Goal: Task Accomplishment & Management: Use online tool/utility

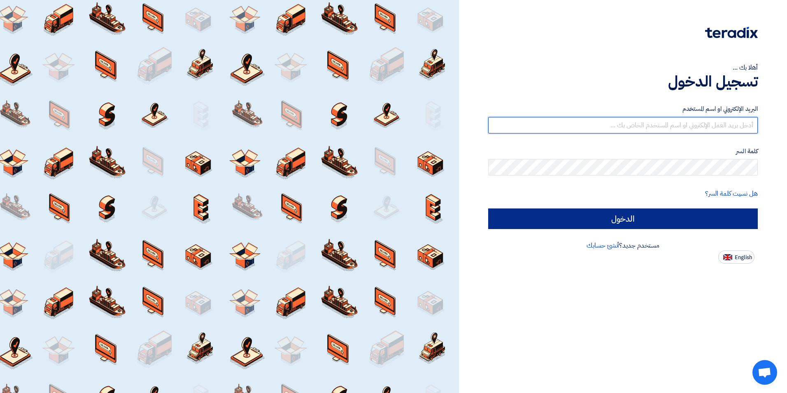
type input "[EMAIL_ADDRESS][DOMAIN_NAME]"
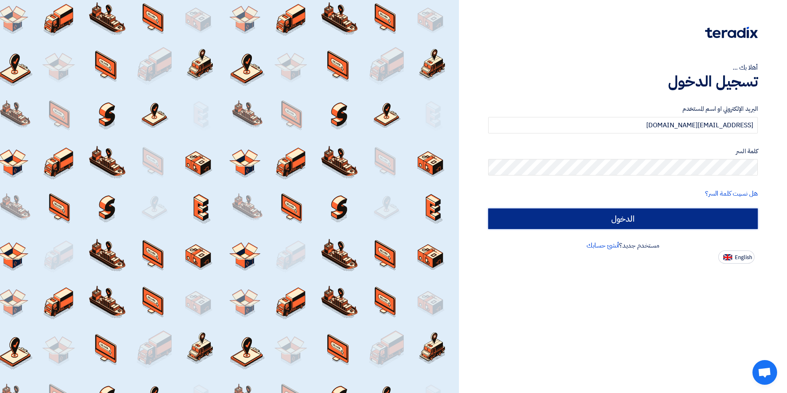
click at [673, 223] on input "الدخول" at bounding box center [623, 218] width 270 height 21
type input "Sign in"
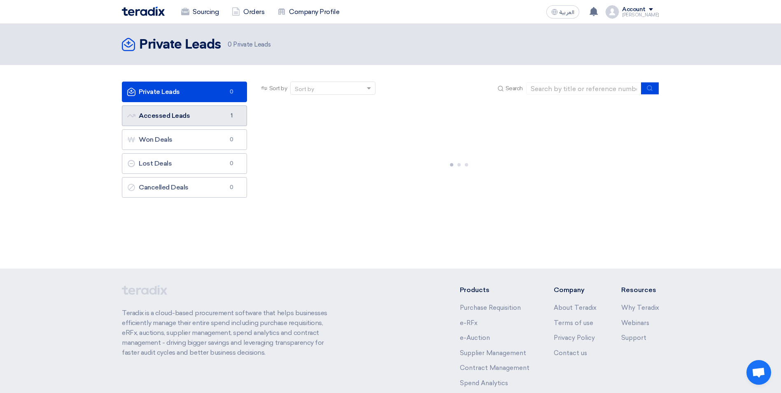
click at [173, 122] on link "Accessed Leads Accessed Leads 1" at bounding box center [184, 115] width 125 height 21
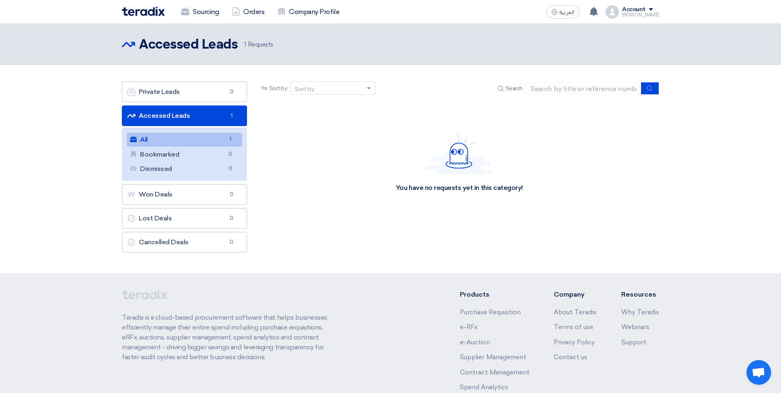
click at [178, 138] on link "All All 1" at bounding box center [184, 140] width 115 height 14
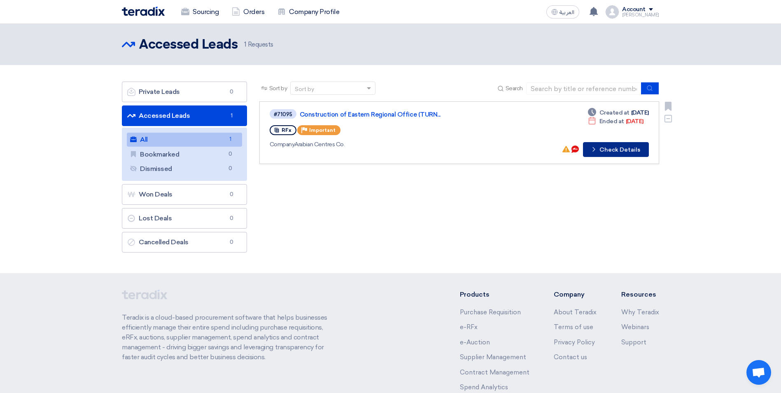
click at [635, 147] on button "Check details Check Details" at bounding box center [616, 149] width 66 height 15
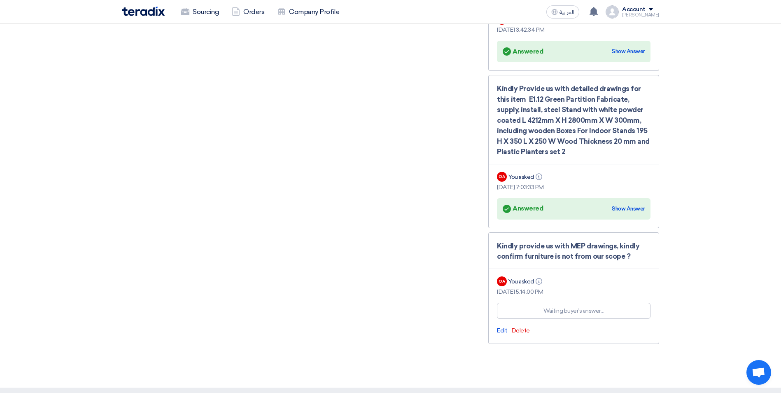
scroll to position [2156, 0]
